Goal: Task Accomplishment & Management: Complete application form

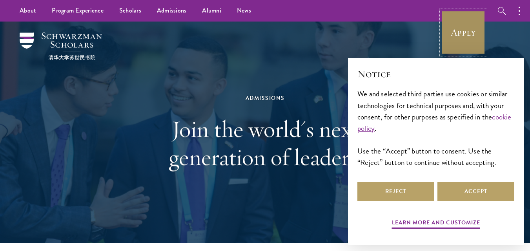
click at [469, 34] on link "Apply" at bounding box center [463, 33] width 44 height 44
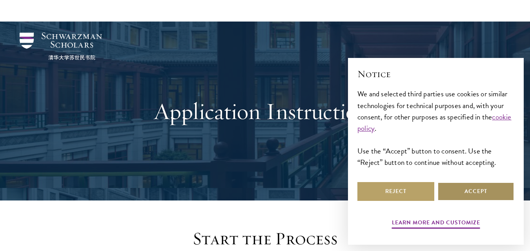
scroll to position [202, 0]
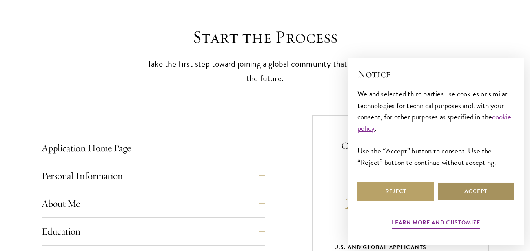
click at [490, 189] on button "Accept" at bounding box center [475, 191] width 77 height 19
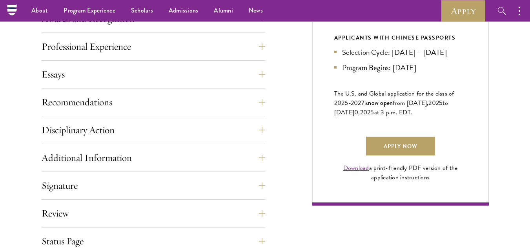
scroll to position [483, 0]
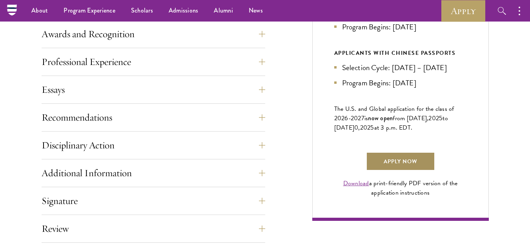
click at [398, 171] on link "Apply Now" at bounding box center [400, 161] width 69 height 19
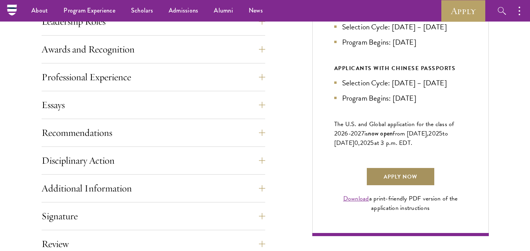
scroll to position [465, 0]
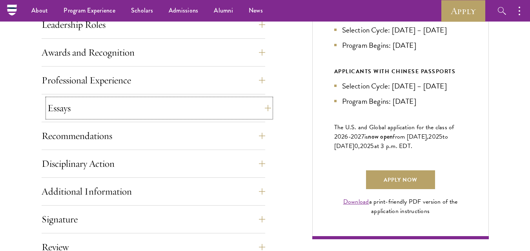
click at [232, 109] on button "Essays" at bounding box center [158, 108] width 223 height 19
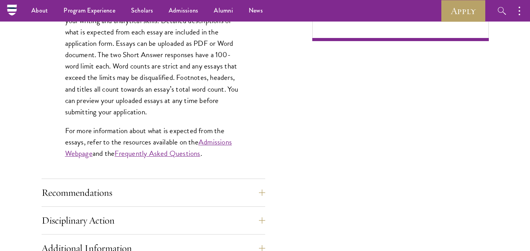
scroll to position [395, 0]
